Goal: Task Accomplishment & Management: Manage account settings

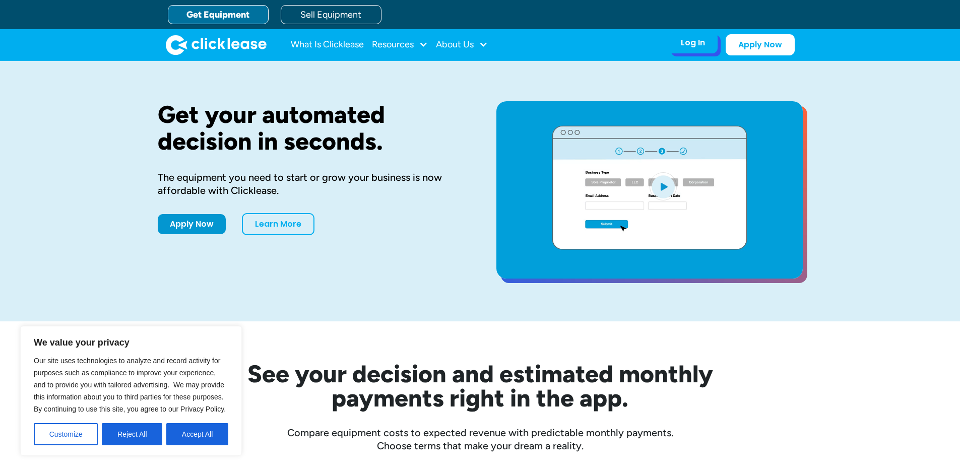
click at [692, 46] on div "Log In" at bounding box center [693, 43] width 24 height 10
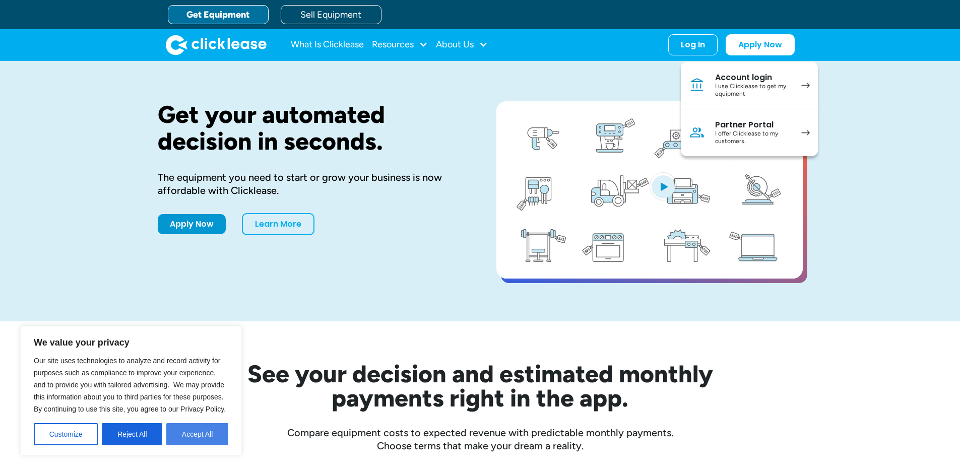
click at [198, 438] on button "Accept All" at bounding box center [197, 434] width 62 height 22
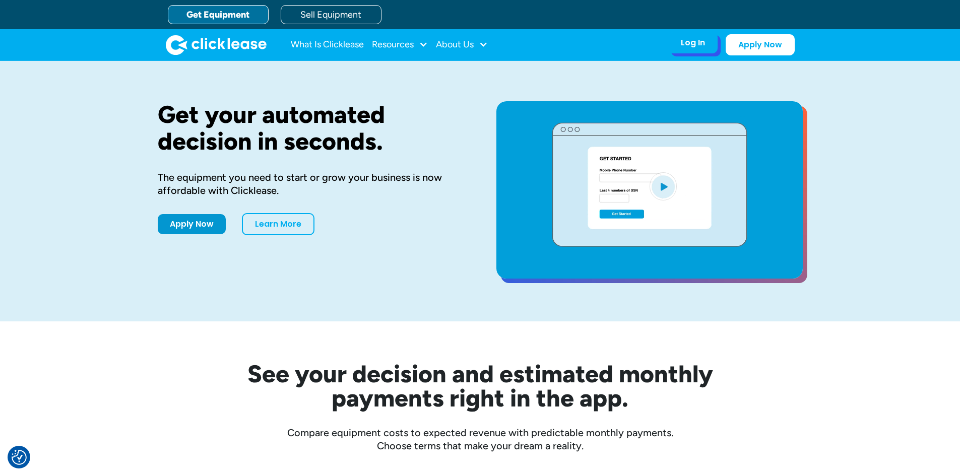
click at [693, 49] on div "Log In Account login I use Clicklease to get my equipment Partner Portal I offe…" at bounding box center [692, 42] width 49 height 21
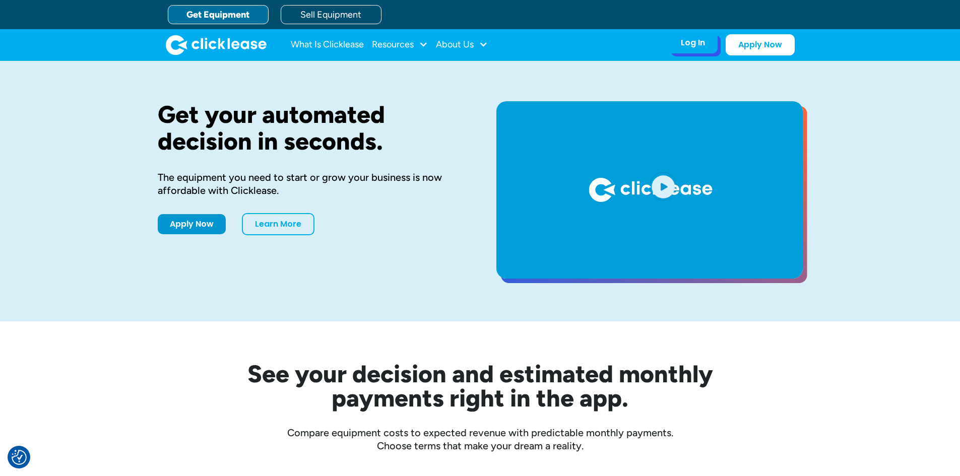
click at [693, 48] on div "Log In Account login I use Clicklease to get my equipment Partner Portal I offe…" at bounding box center [692, 42] width 49 height 21
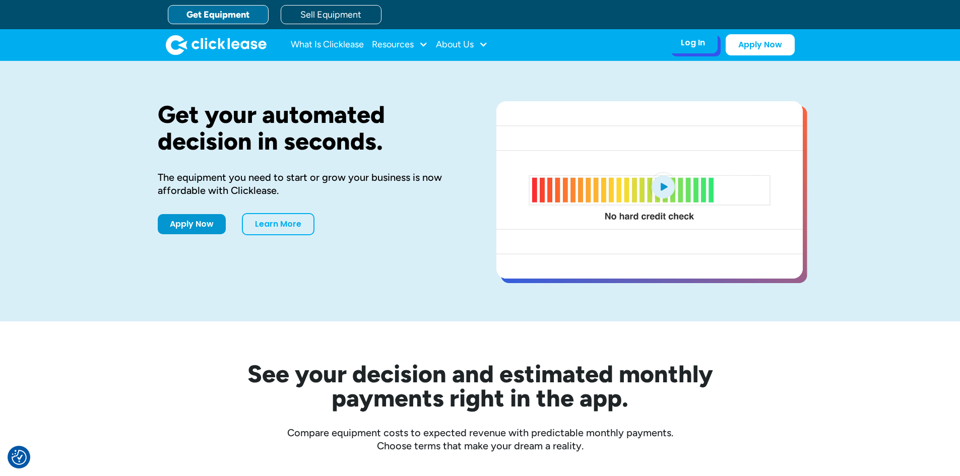
click at [693, 44] on div "Log In" at bounding box center [693, 43] width 24 height 10
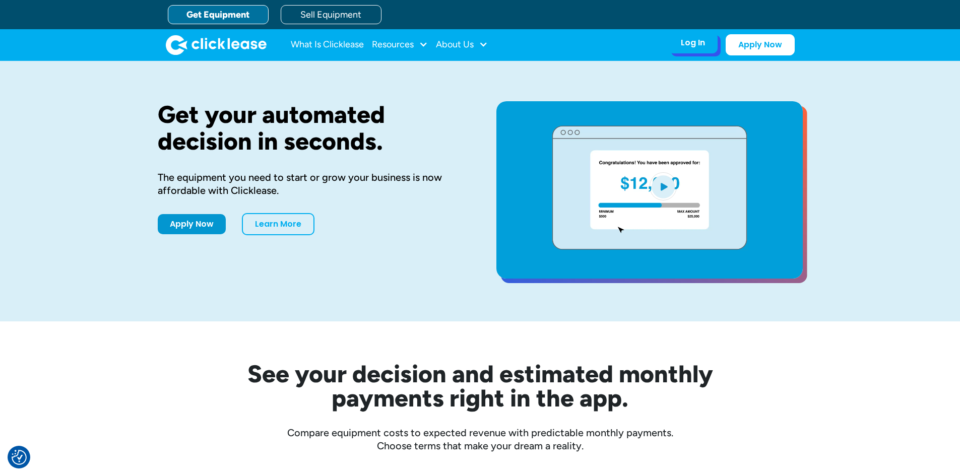
click at [693, 44] on div "Log In" at bounding box center [693, 43] width 24 height 10
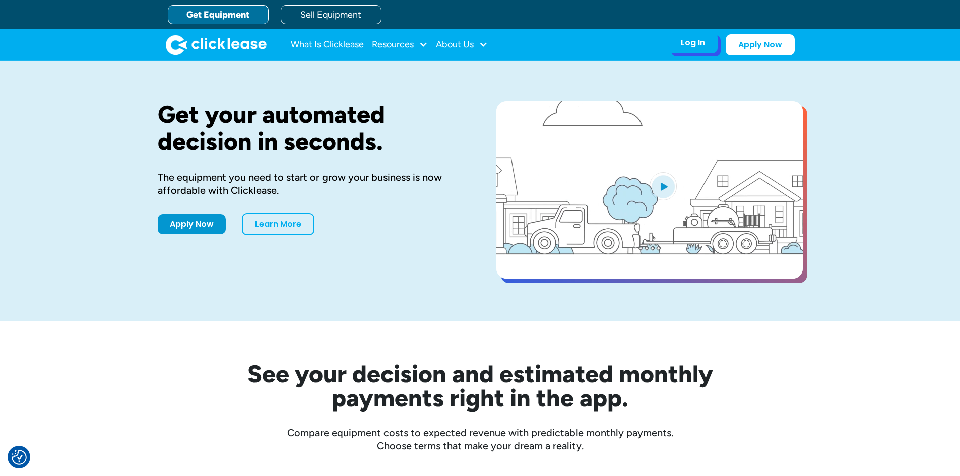
click at [698, 46] on div "Log In" at bounding box center [693, 43] width 24 height 10
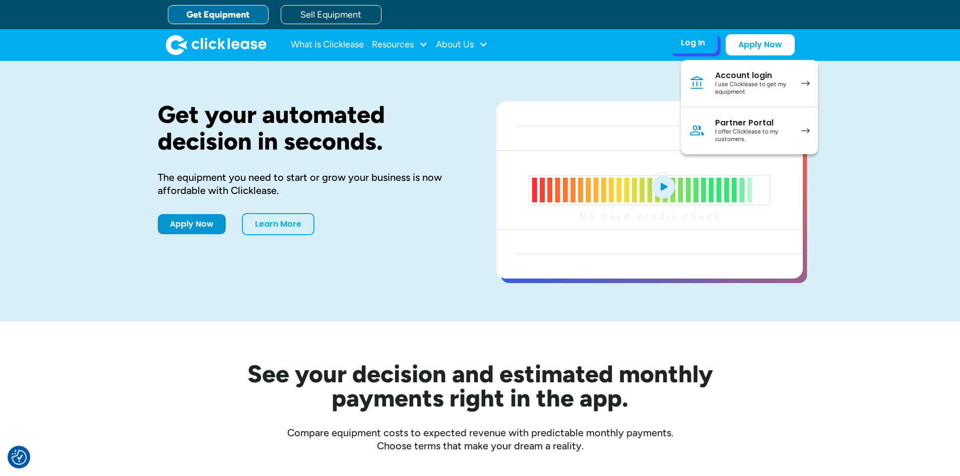
click at [698, 46] on div "Log In" at bounding box center [693, 43] width 24 height 10
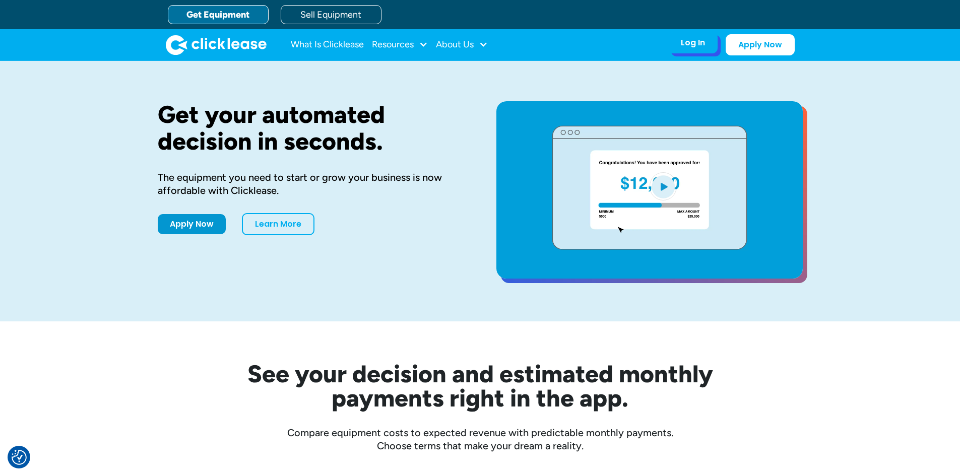
click at [698, 46] on div "Log In" at bounding box center [693, 43] width 24 height 10
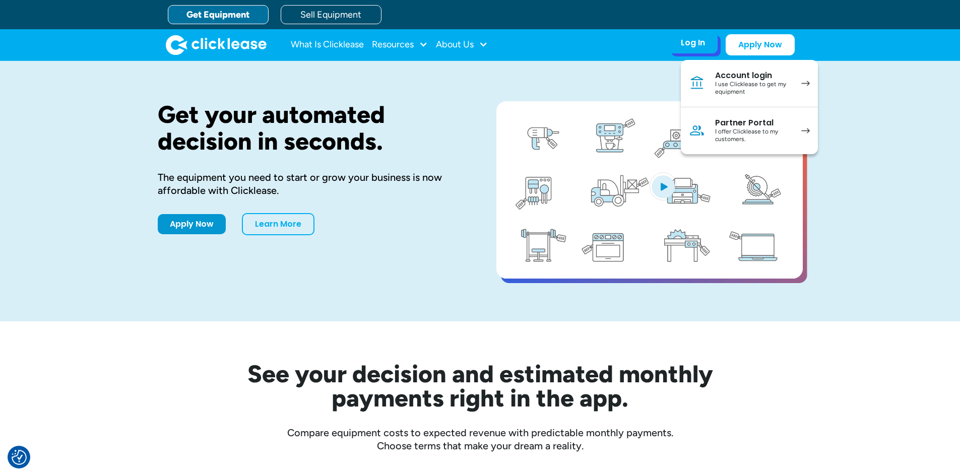
click at [741, 78] on div "Account login" at bounding box center [753, 76] width 76 height 10
